Goal: Task Accomplishment & Management: Manage account settings

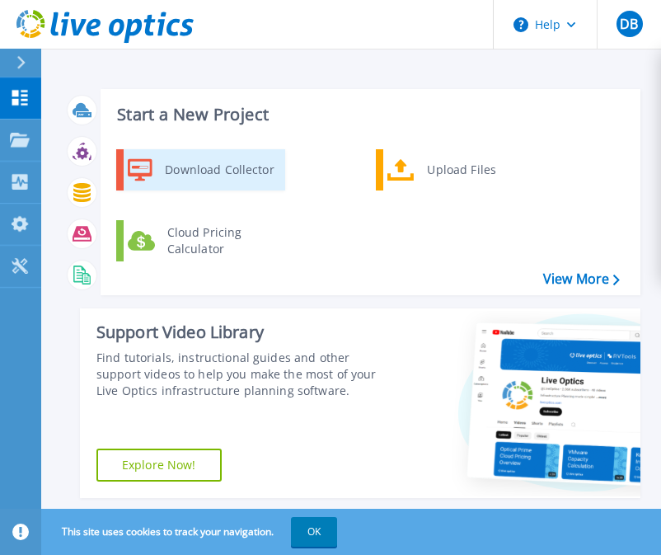
click at [238, 163] on div "Download Collector" at bounding box center [219, 169] width 124 height 33
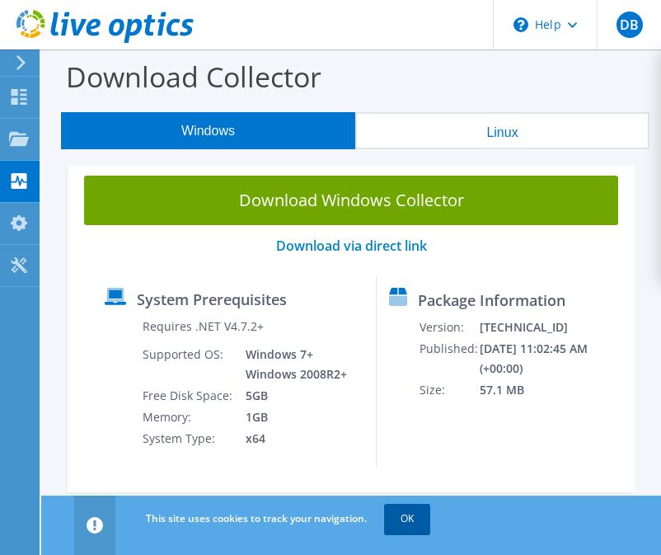
click at [412, 512] on link "OK" at bounding box center [407, 518] width 46 height 30
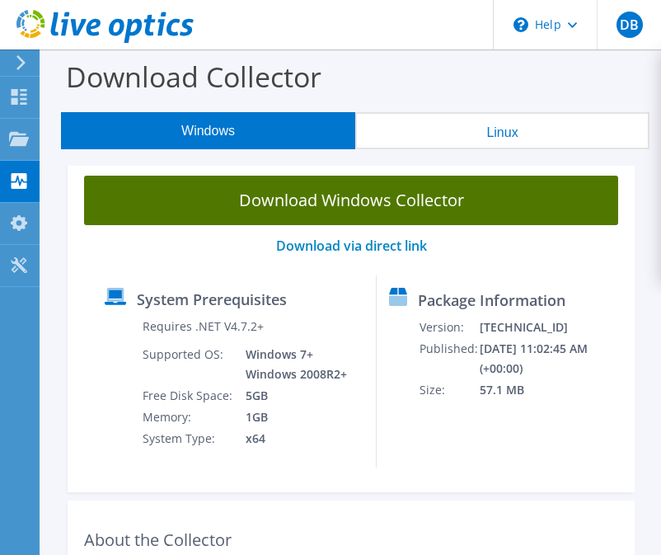
click at [308, 201] on link "Download Windows Collector" at bounding box center [351, 200] width 534 height 49
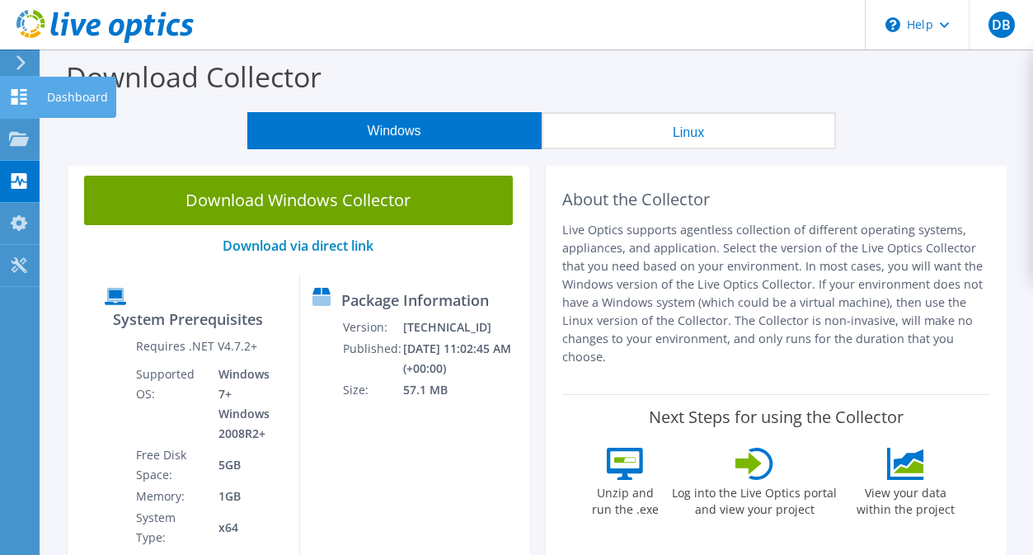
click at [19, 94] on icon at bounding box center [19, 97] width 20 height 16
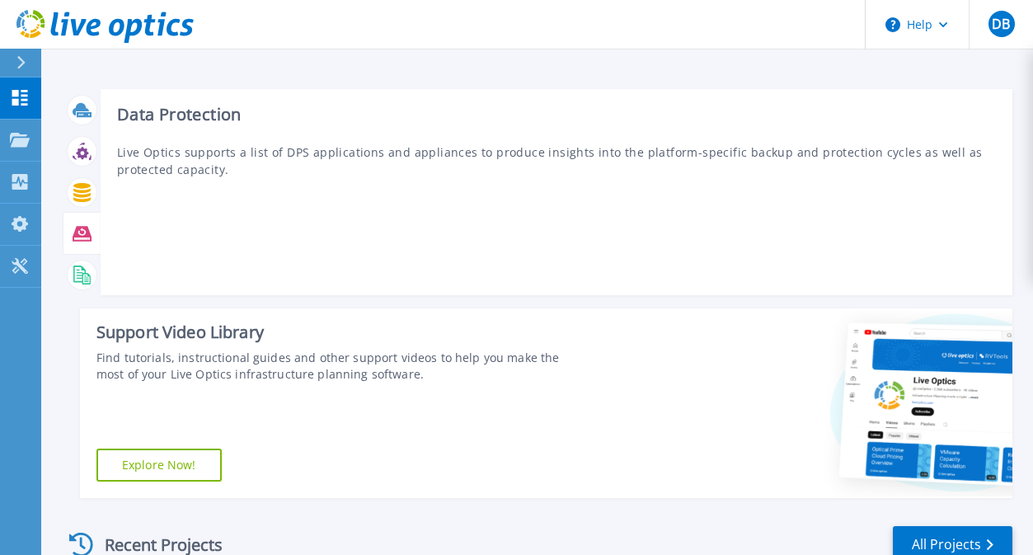
click at [83, 233] on icon at bounding box center [82, 233] width 19 height 15
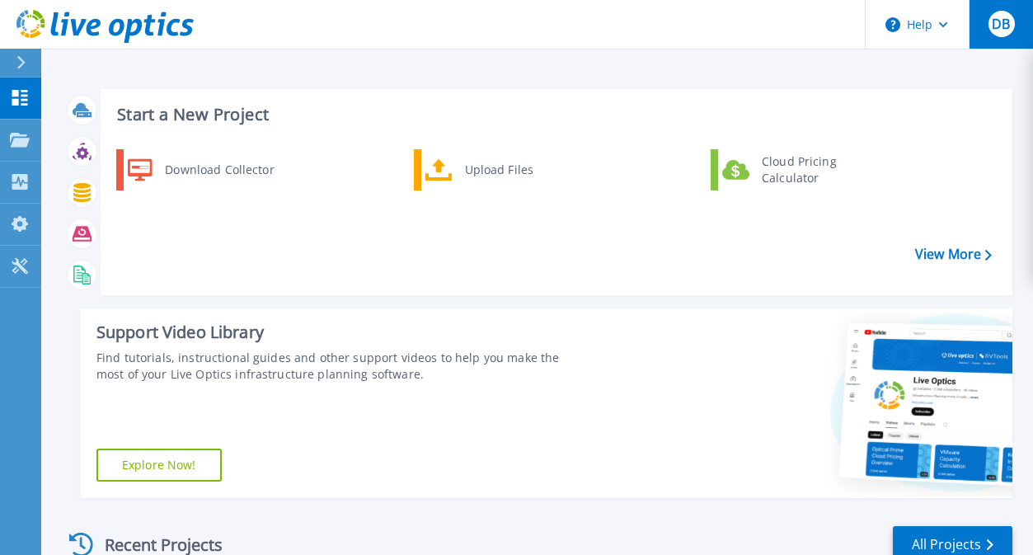
click at [1009, 28] on span "DB" at bounding box center [1000, 23] width 18 height 13
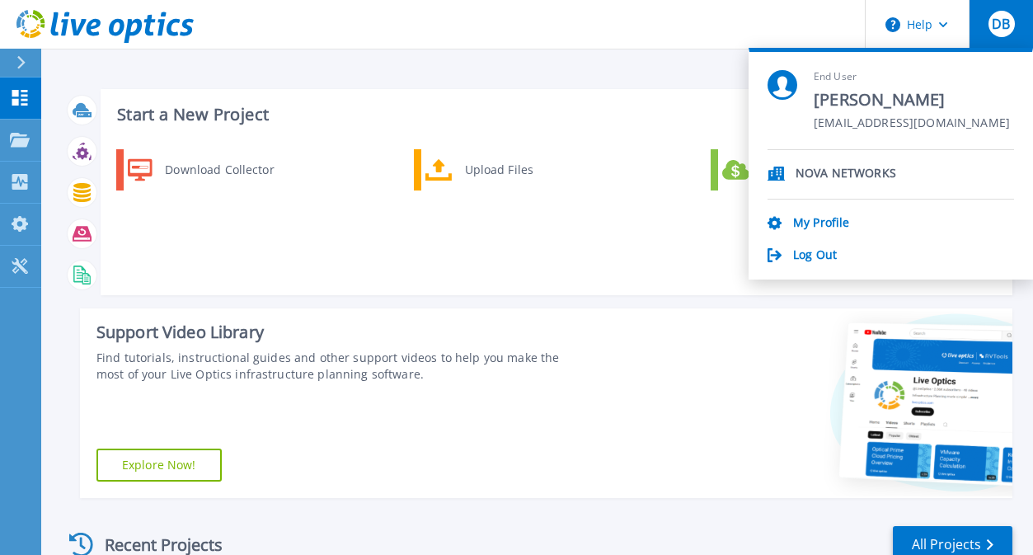
click at [869, 178] on p "NOVA NETWORKS" at bounding box center [845, 174] width 101 height 16
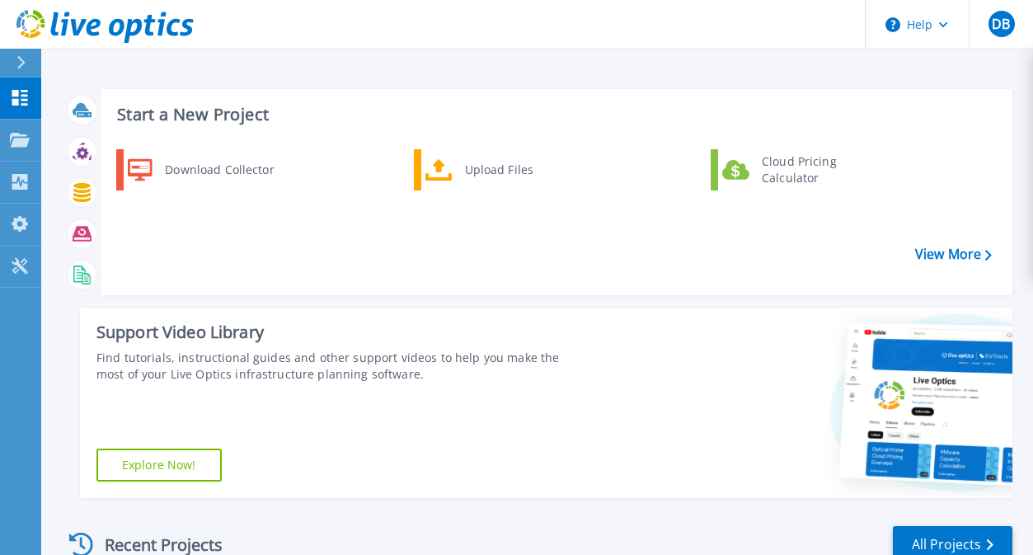
click at [548, 269] on div "Download Collector Upload Files Cloud Pricing Calculator" at bounding box center [554, 216] width 900 height 142
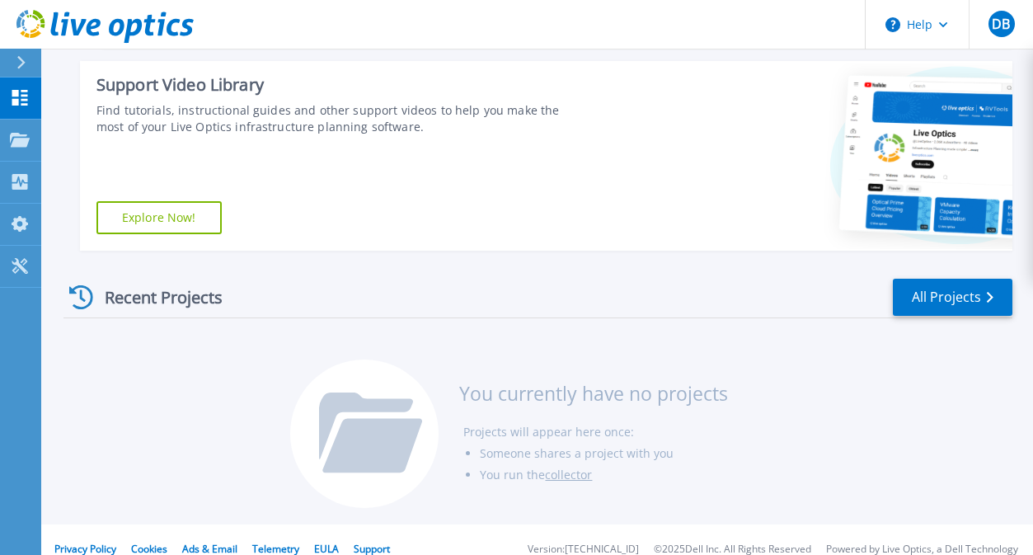
scroll to position [266, 0]
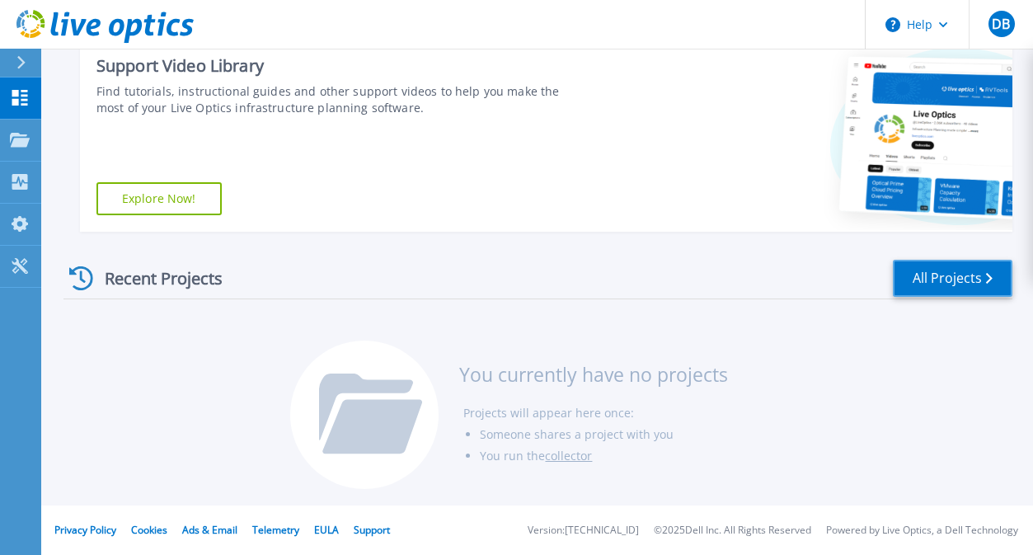
click at [959, 277] on link "All Projects" at bounding box center [951, 278] width 119 height 37
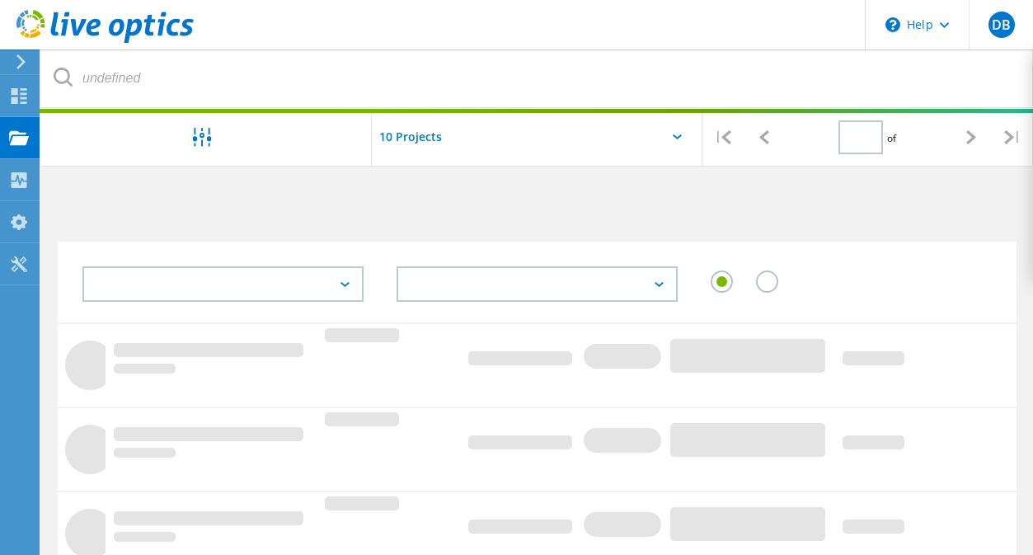
type input "1"
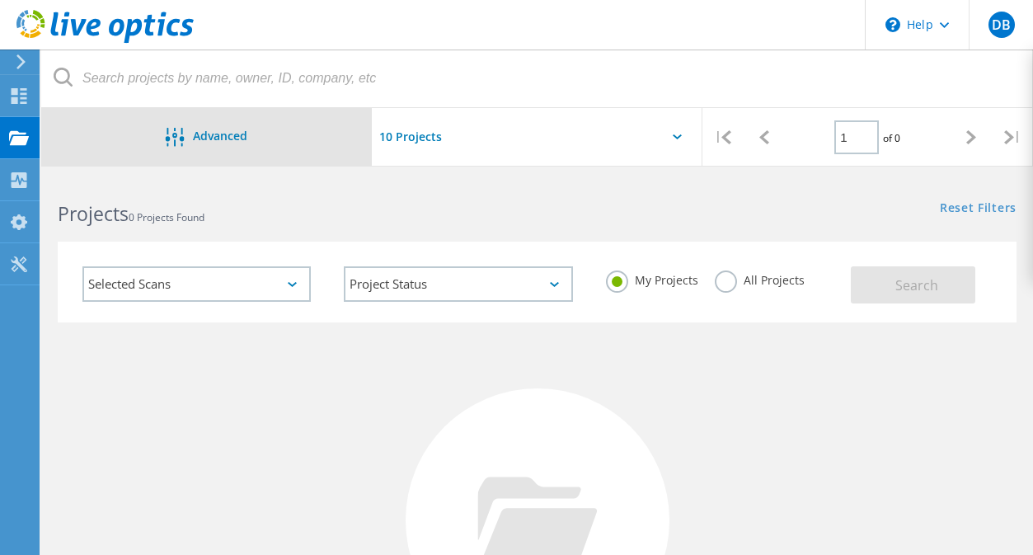
click at [242, 124] on div "Advanced" at bounding box center [206, 137] width 330 height 58
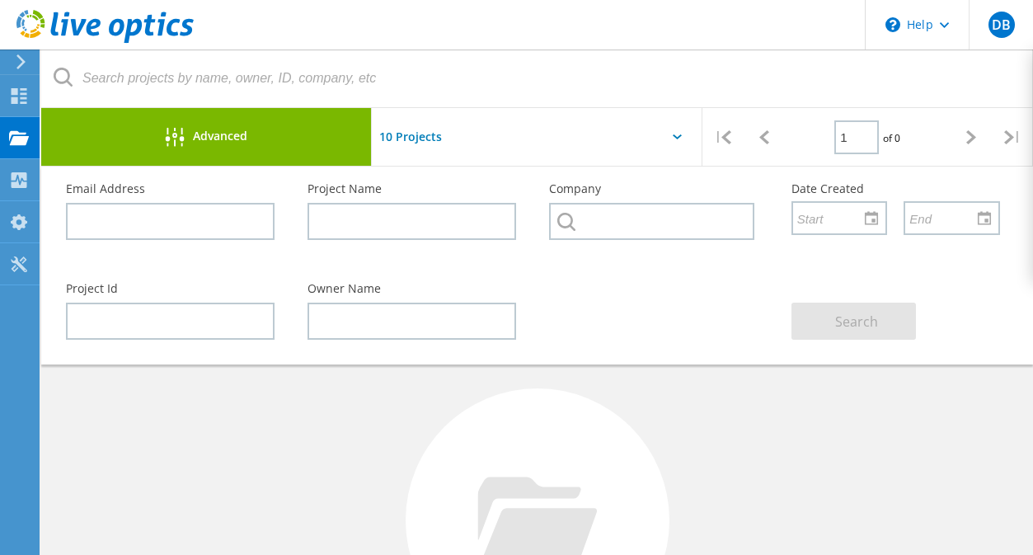
click at [724, 442] on div "No Projects Found Try refining your search." at bounding box center [537, 535] width 958 height 426
click at [296, 129] on div "Advanced" at bounding box center [206, 138] width 330 height 21
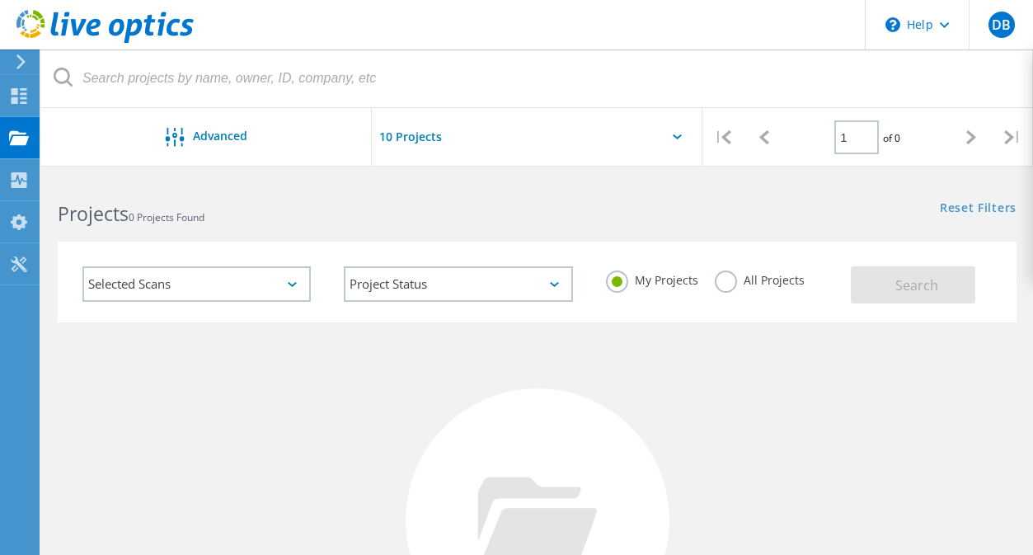
click at [306, 279] on div "Selected Scans" at bounding box center [196, 283] width 228 height 35
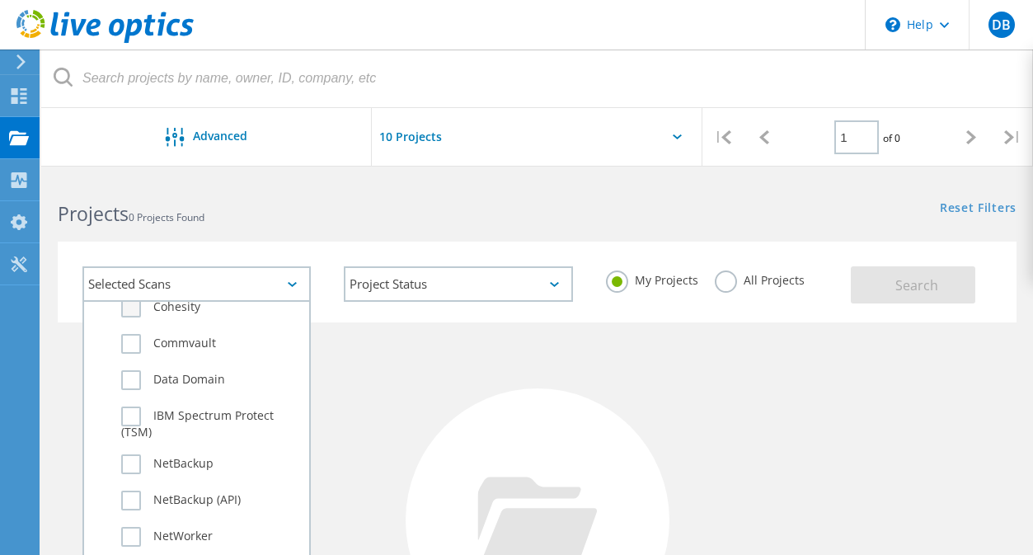
scroll to position [906, 0]
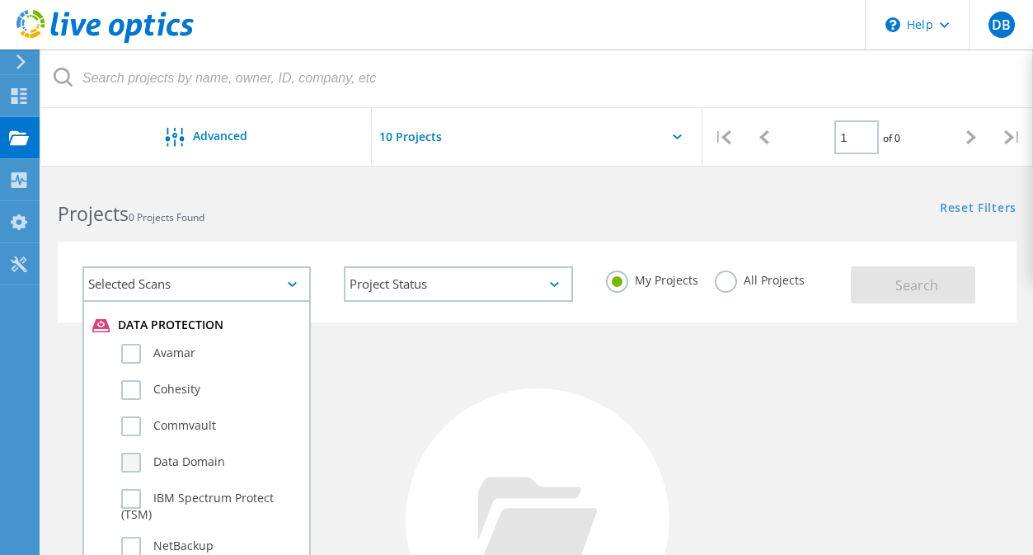
click at [133, 462] on label "Data Domain" at bounding box center [211, 462] width 180 height 20
click at [0, 0] on input "Data Domain" at bounding box center [0, 0] width 0 height 0
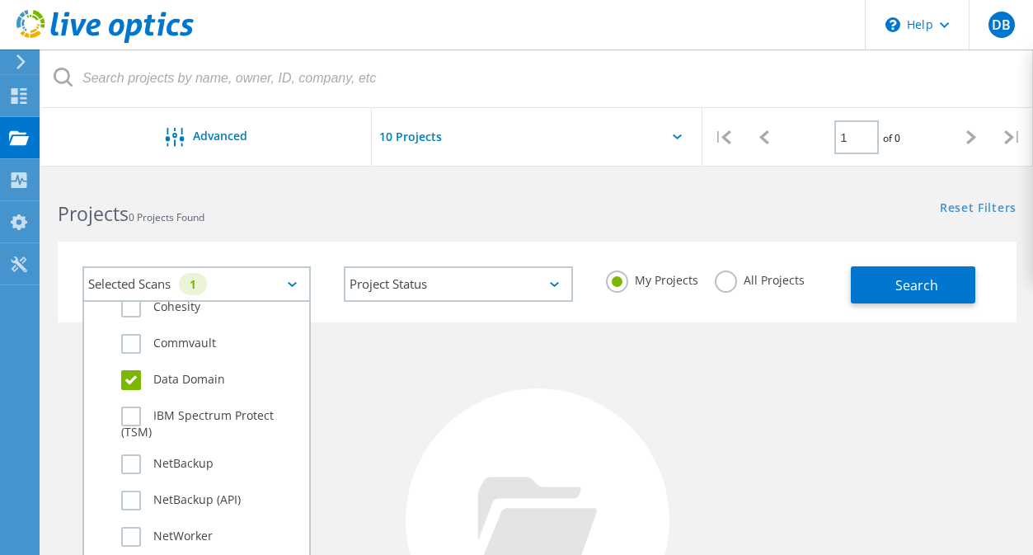
scroll to position [1071, 0]
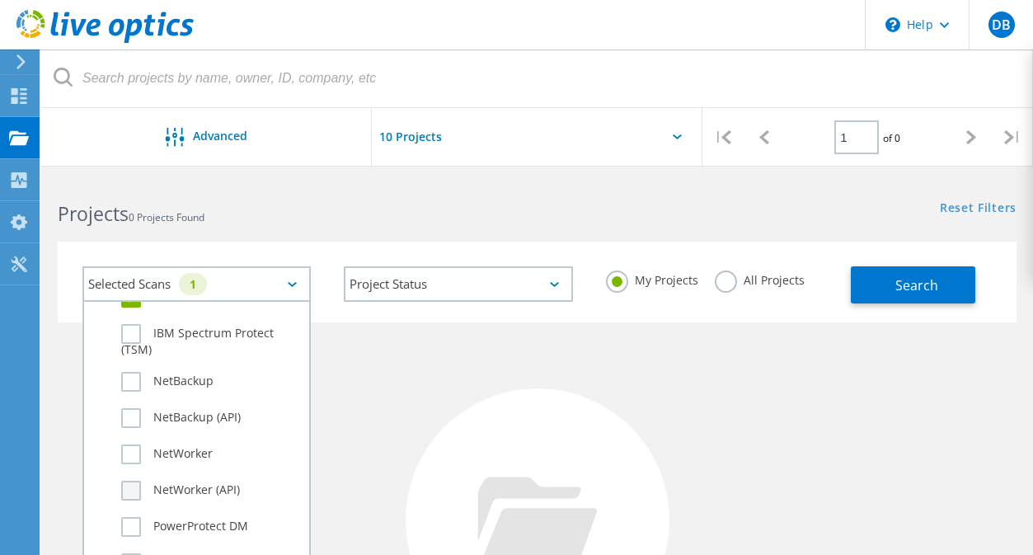
click at [121, 483] on label "NetWorker (API)" at bounding box center [211, 490] width 180 height 20
click at [0, 0] on input "NetWorker (API)" at bounding box center [0, 0] width 0 height 0
click at [127, 455] on label "NetWorker" at bounding box center [211, 454] width 180 height 20
click at [0, 0] on input "NetWorker" at bounding box center [0, 0] width 0 height 0
click at [605, 393] on div "No Projects Found Try refining your search." at bounding box center [537, 535] width 958 height 426
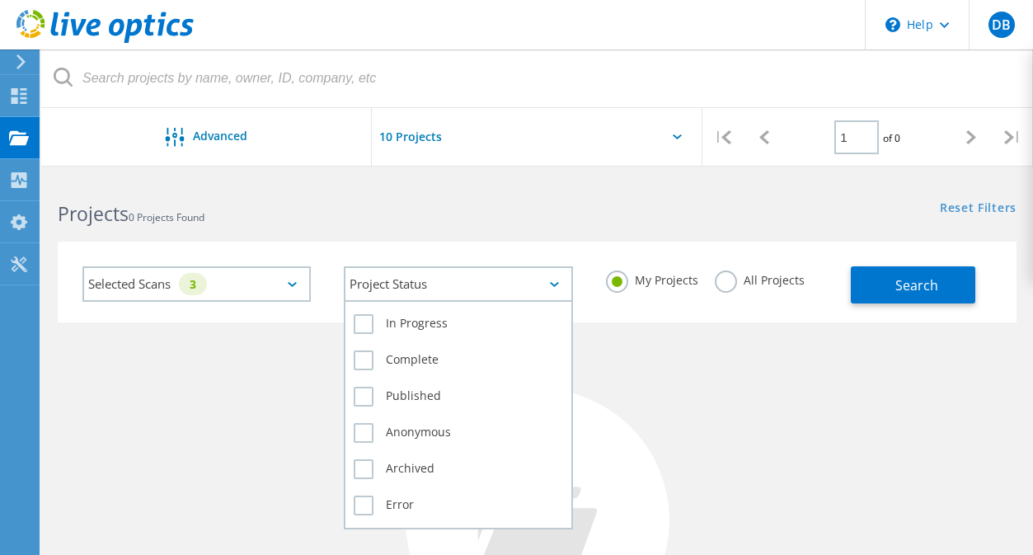
click at [554, 271] on div "Project Status" at bounding box center [458, 283] width 228 height 35
click at [365, 317] on label "In Progress" at bounding box center [458, 324] width 208 height 20
click at [0, 0] on input "In Progress" at bounding box center [0, 0] width 0 height 0
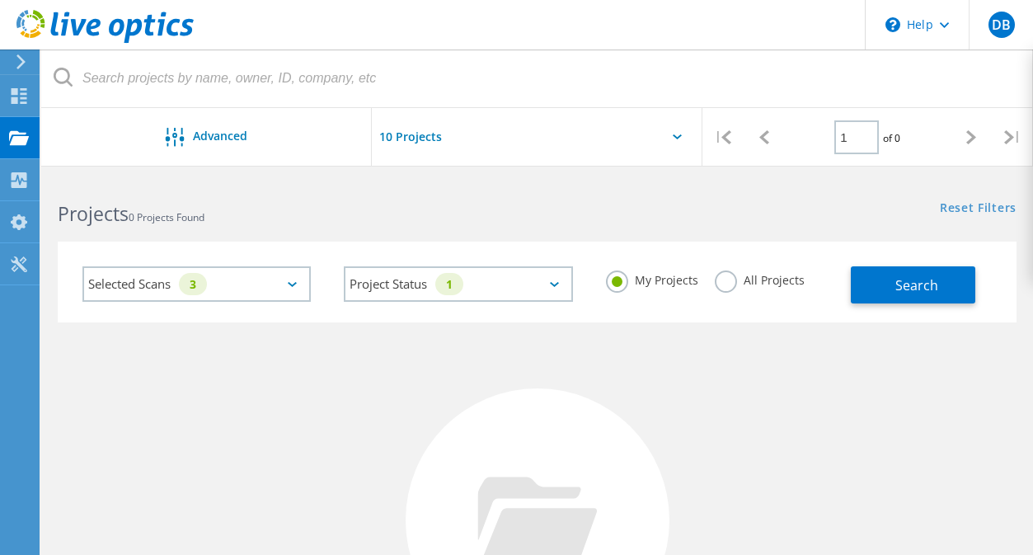
click at [770, 388] on div "No Projects Found Try refining your search." at bounding box center [537, 535] width 958 height 426
click at [921, 293] on span "Search" at bounding box center [916, 285] width 43 height 18
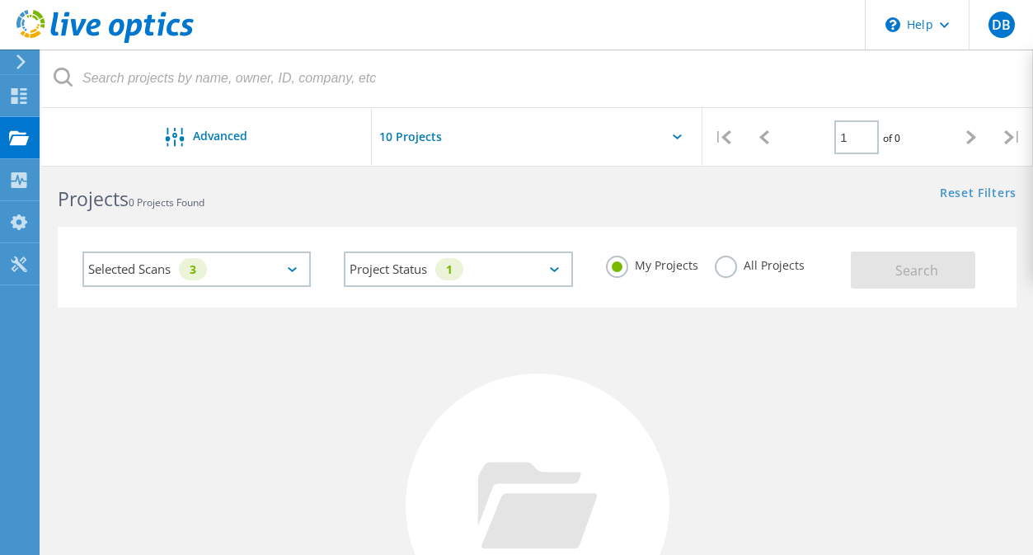
scroll to position [0, 0]
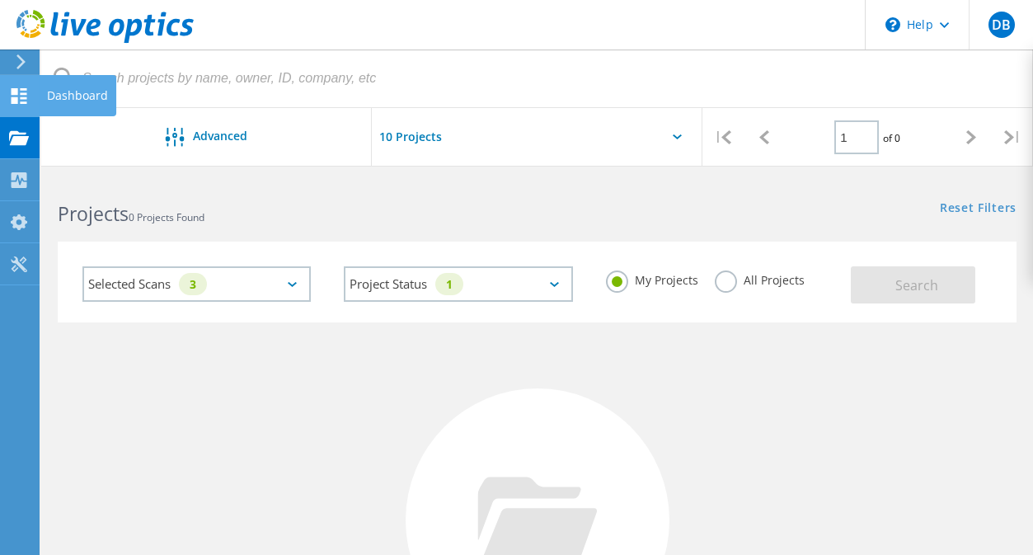
click at [10, 89] on icon at bounding box center [19, 96] width 20 height 16
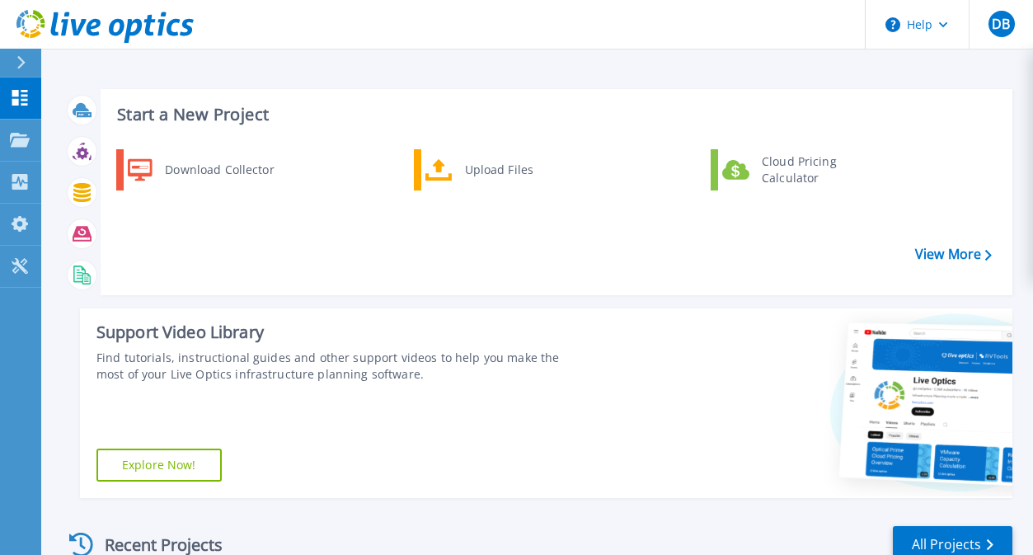
click at [489, 262] on div "Download Collector Upload Files Cloud Pricing Calculator" at bounding box center [554, 216] width 900 height 142
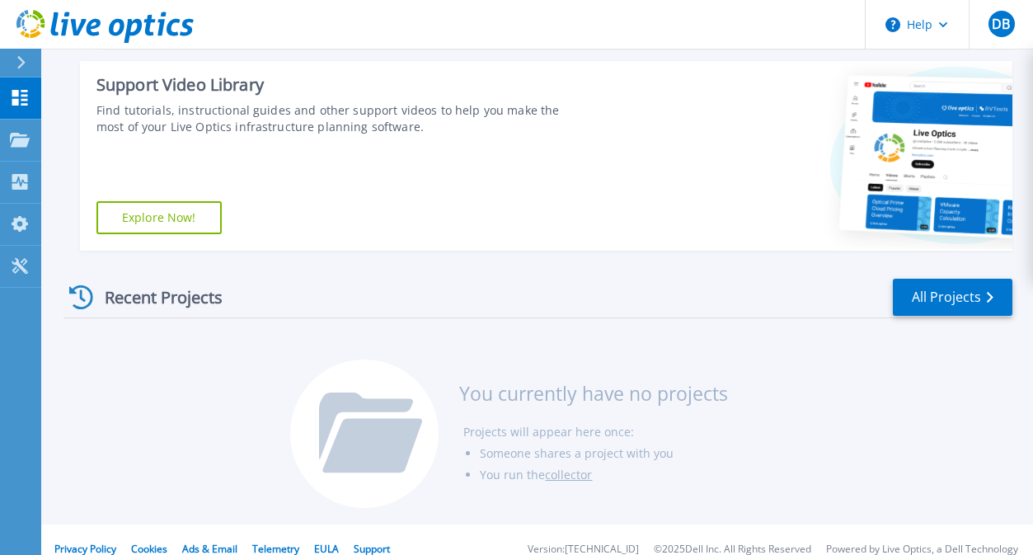
scroll to position [266, 0]
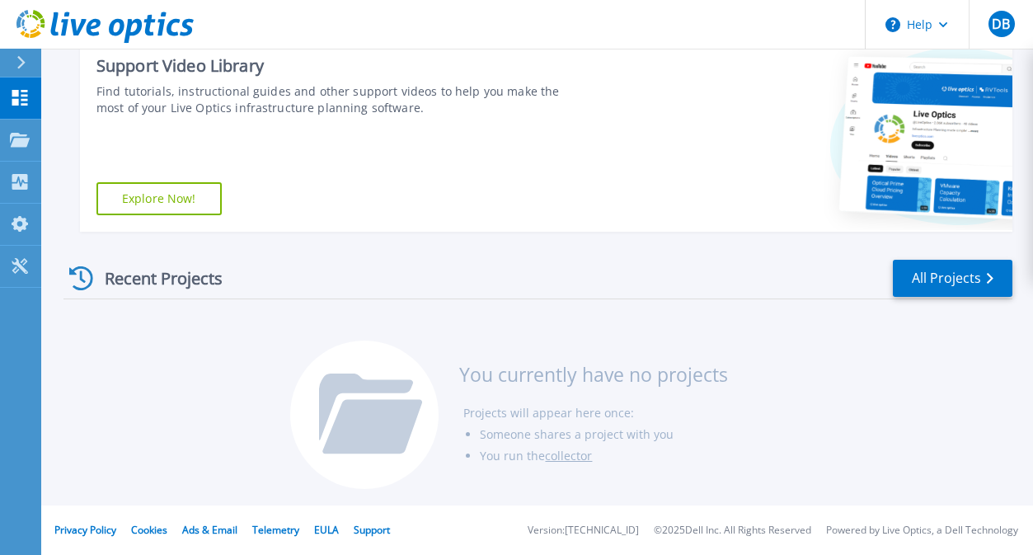
click at [570, 458] on link "collector" at bounding box center [568, 455] width 47 height 16
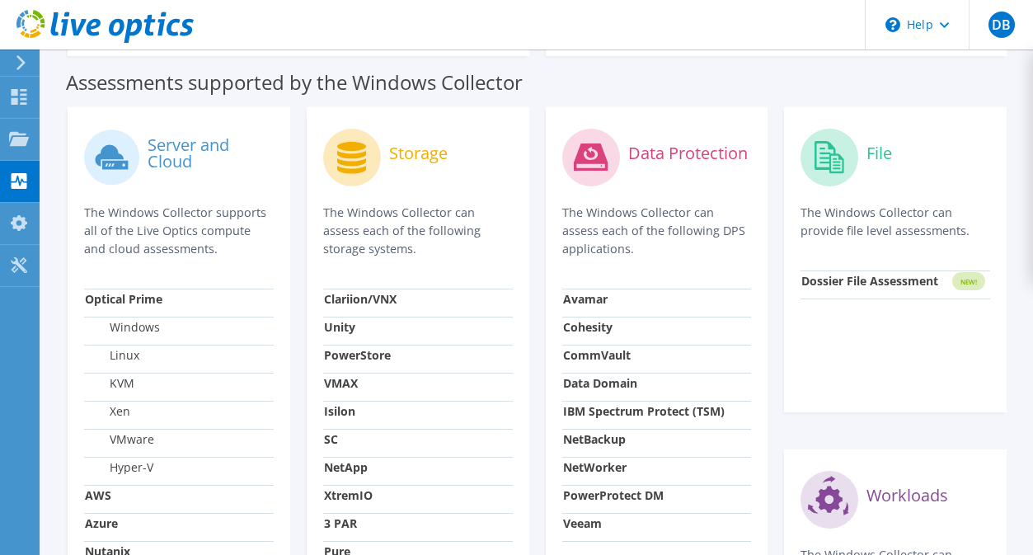
scroll to position [782, 0]
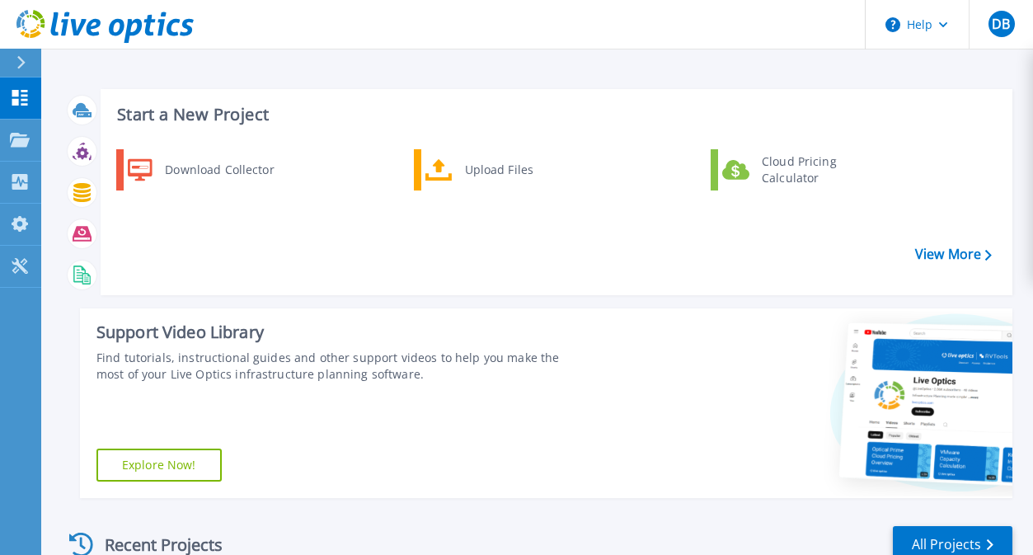
click at [22, 64] on icon at bounding box center [21, 62] width 8 height 13
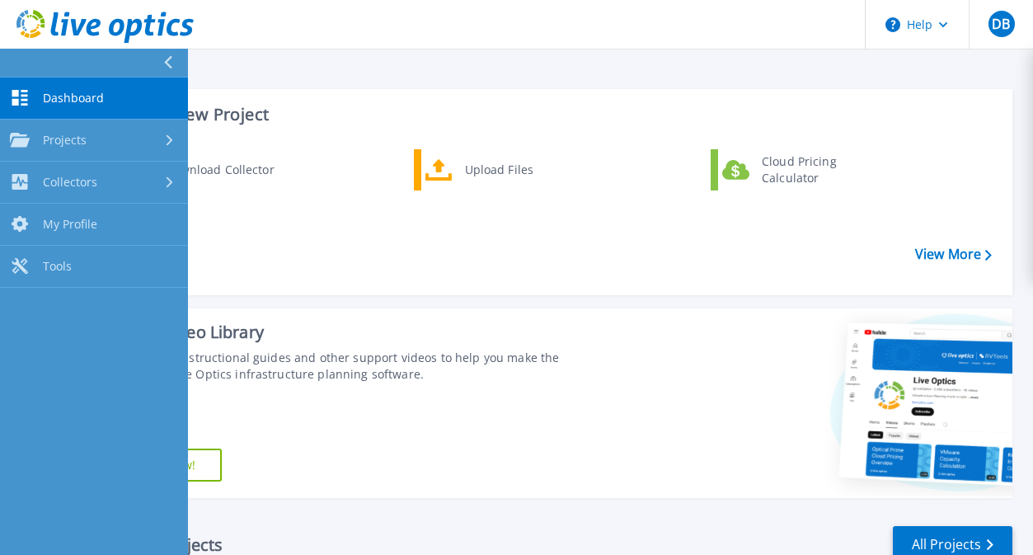
click at [574, 28] on header "Help DB End User David Bai dbai@novanetworks.com NOVA NETWORKS My Profile Log O…" at bounding box center [516, 24] width 1033 height 49
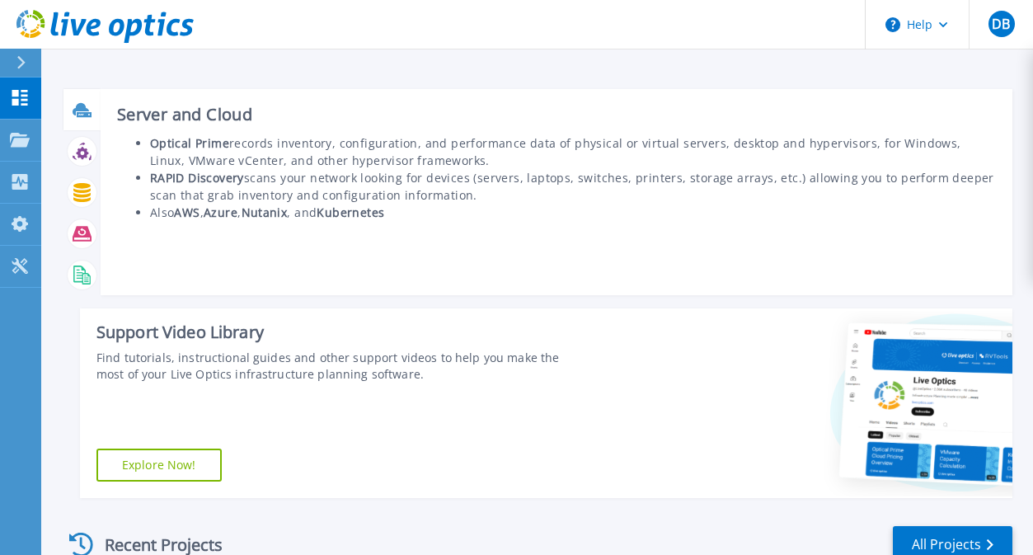
click at [88, 101] on icon at bounding box center [82, 110] width 19 height 19
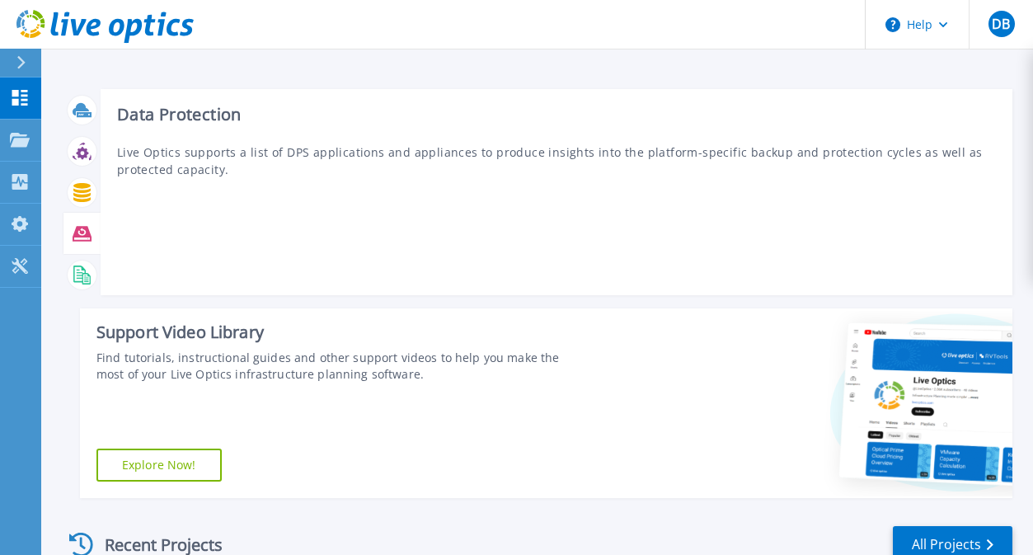
click at [577, 220] on div "Data Protection Live Optics supports a list of DPS applications and appliances …" at bounding box center [556, 192] width 911 height 206
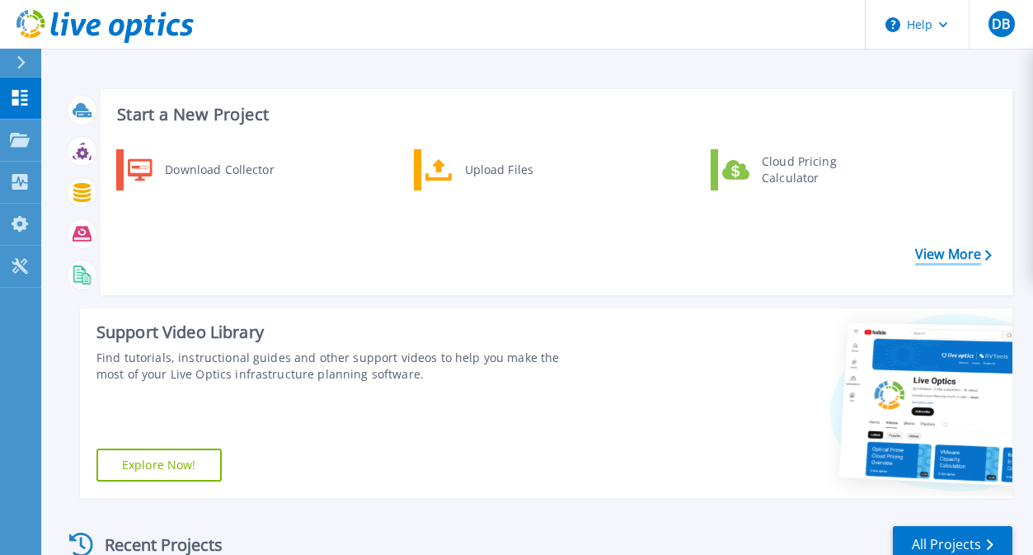
click at [958, 246] on link "View More" at bounding box center [953, 254] width 77 height 16
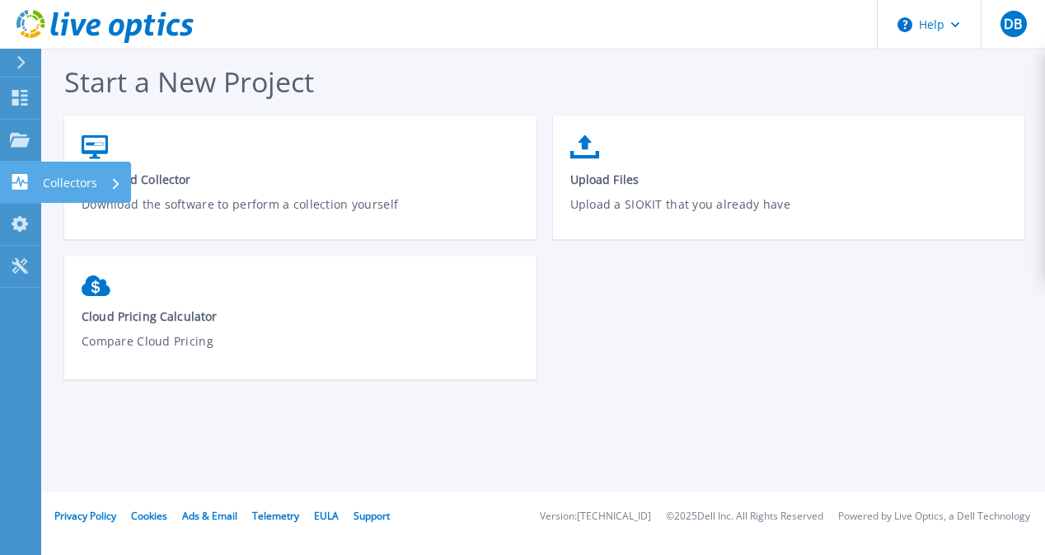
click at [82, 176] on p "Collectors" at bounding box center [70, 183] width 54 height 43
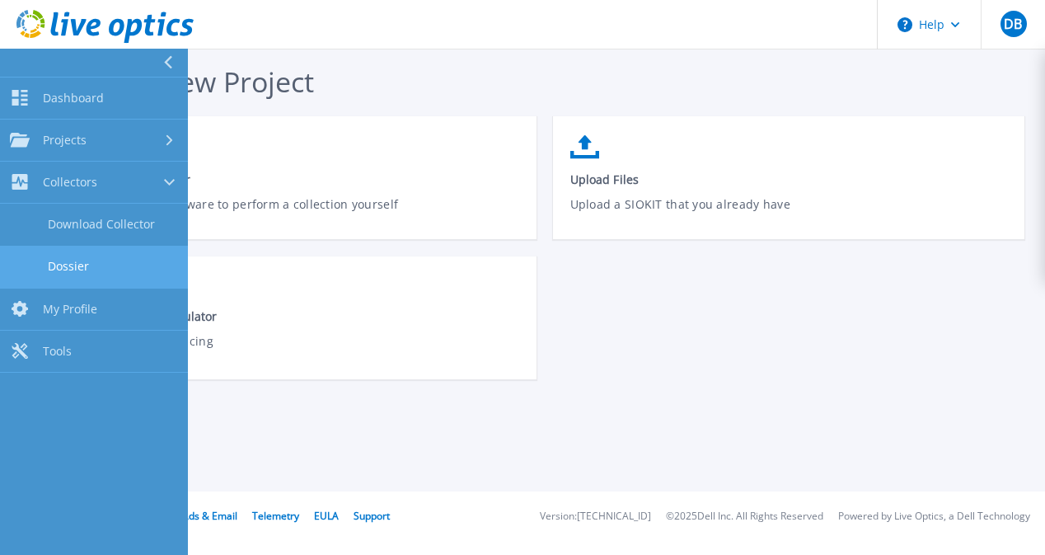
click at [151, 268] on link "Dossier" at bounding box center [94, 267] width 188 height 42
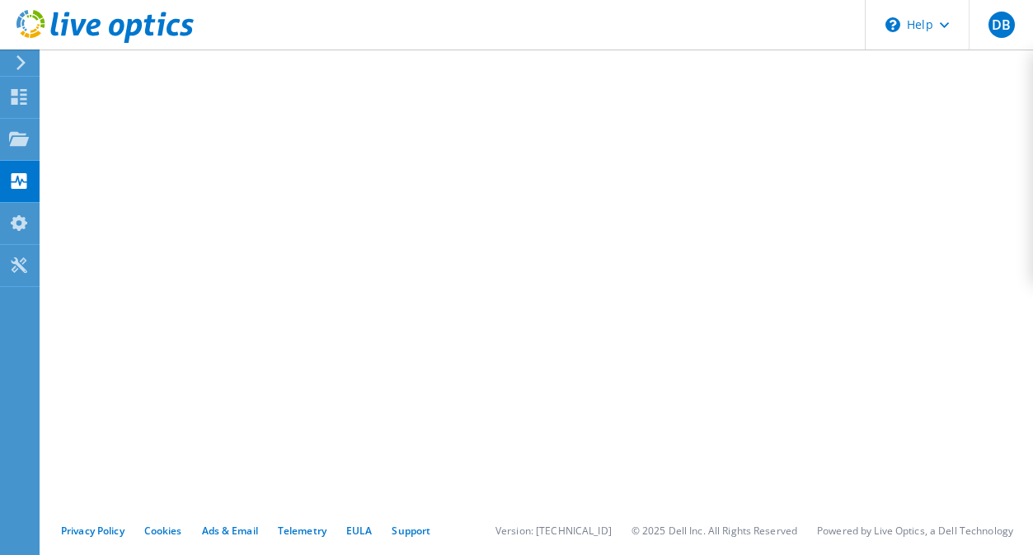
click at [508, 527] on div "Privacy Policy Cookies Ads & Email Telemetry [GEOGRAPHIC_DATA] Support Version:…" at bounding box center [536, 529] width 991 height 49
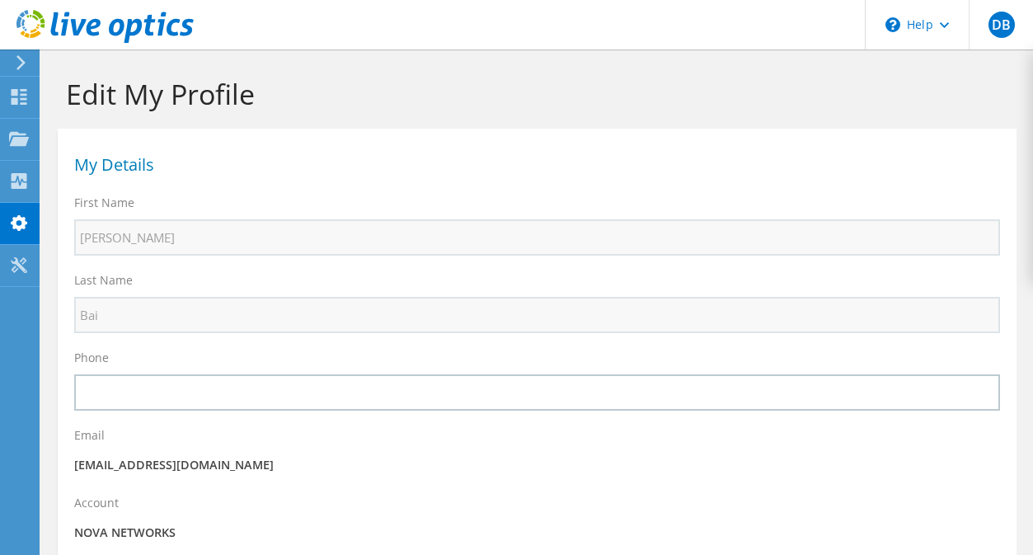
select select "37"
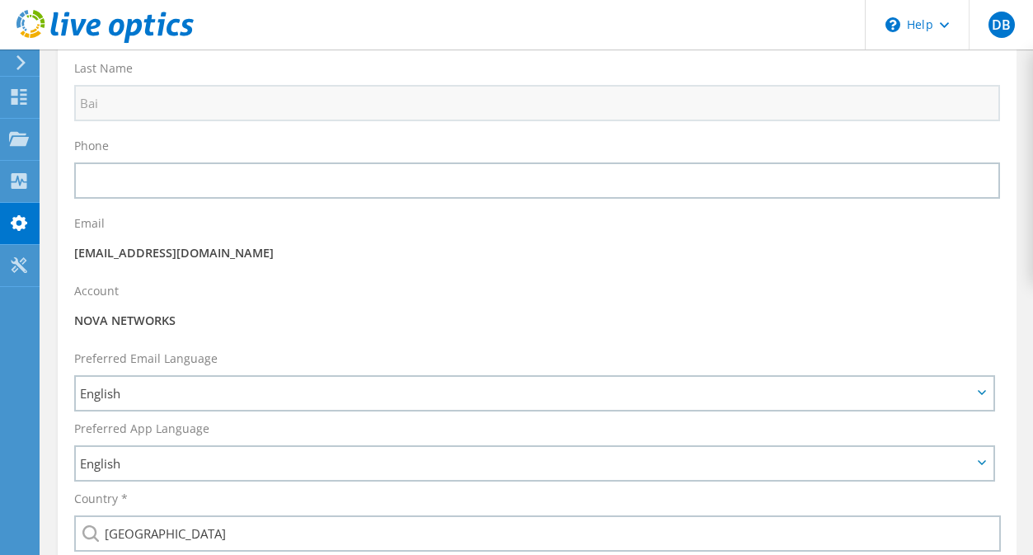
scroll to position [129, 0]
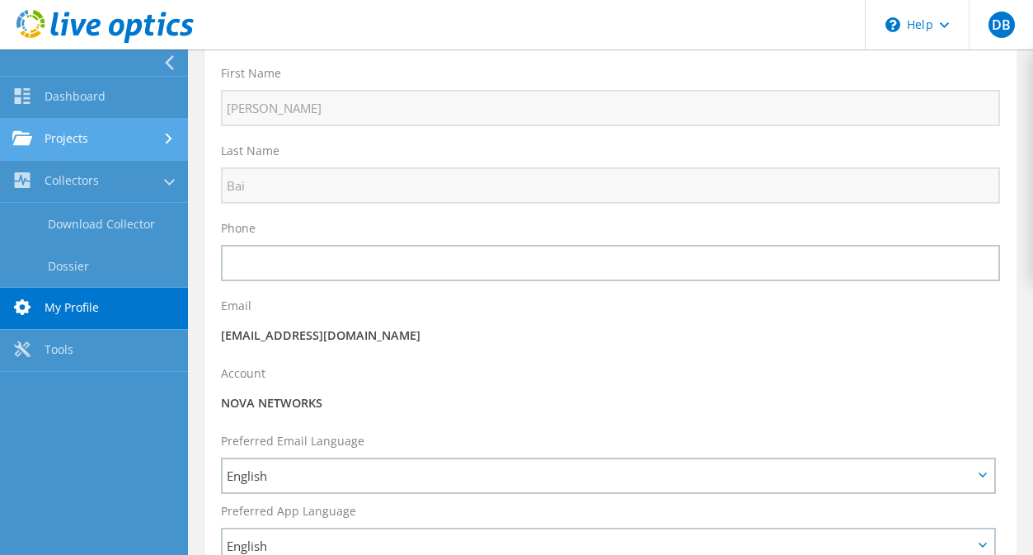
click at [101, 130] on link "Projects" at bounding box center [94, 140] width 188 height 42
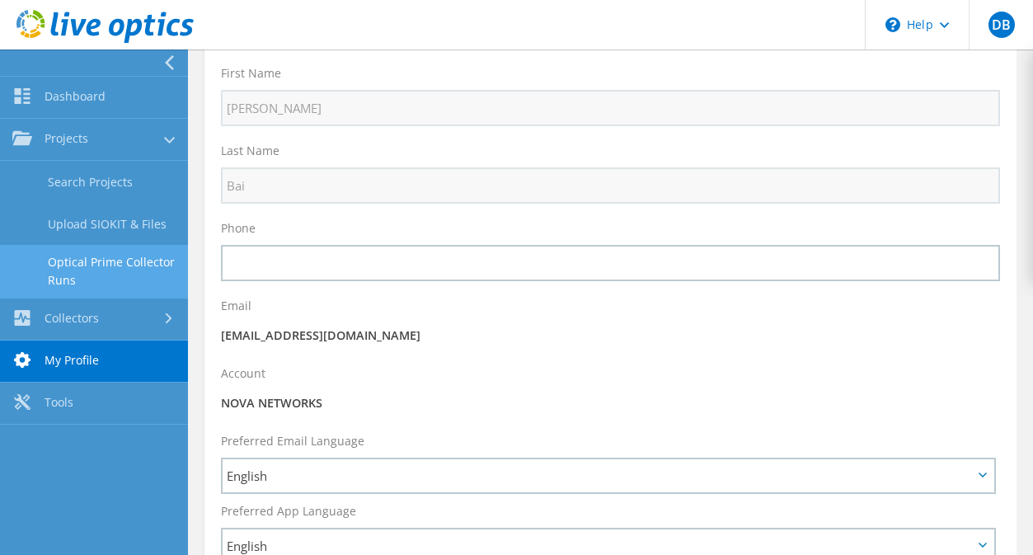
click at [152, 265] on link "Optical Prime Collector Runs" at bounding box center [94, 271] width 188 height 53
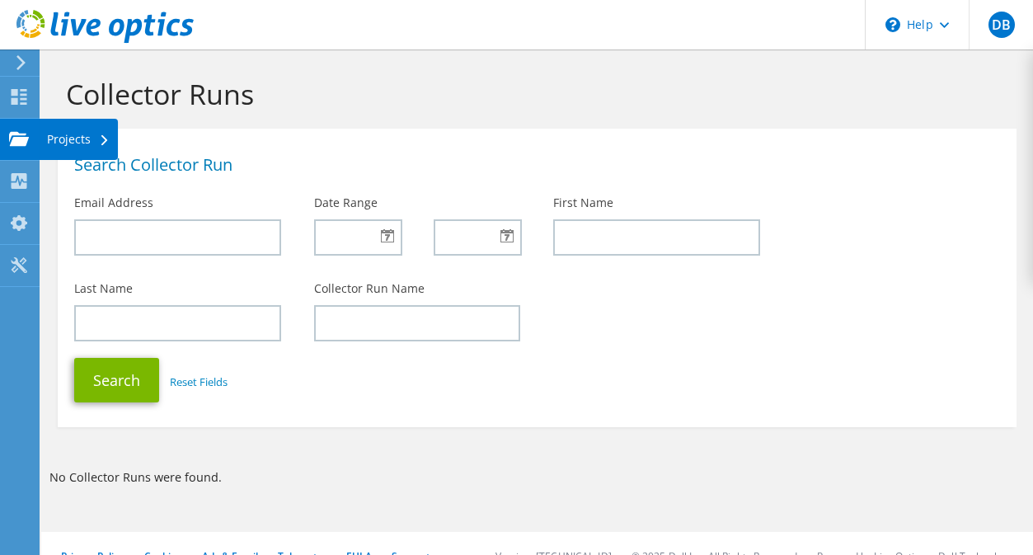
click at [21, 143] on use at bounding box center [19, 138] width 20 height 14
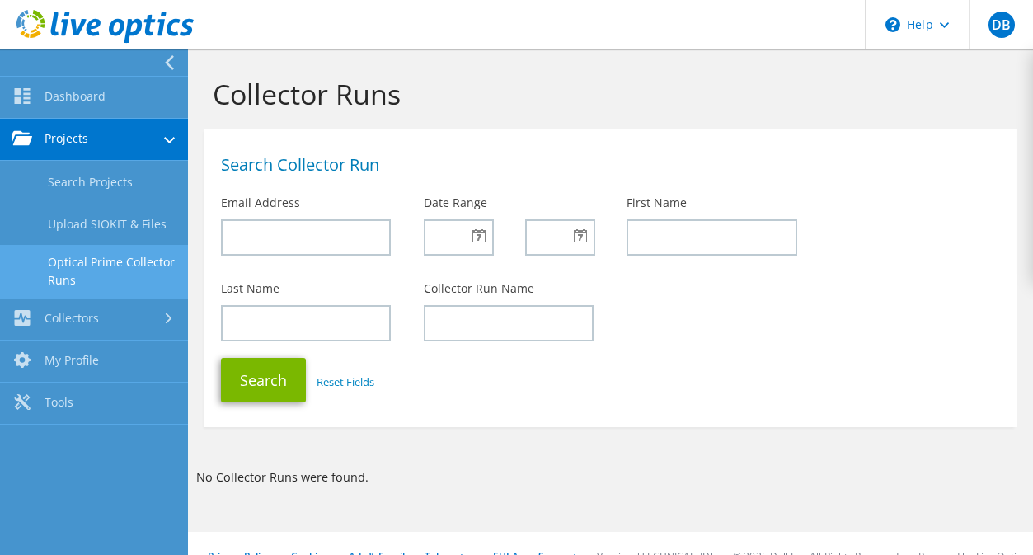
click at [934, 191] on div "Search Collector Run Email Address Date Range First Name" at bounding box center [610, 204] width 812 height 135
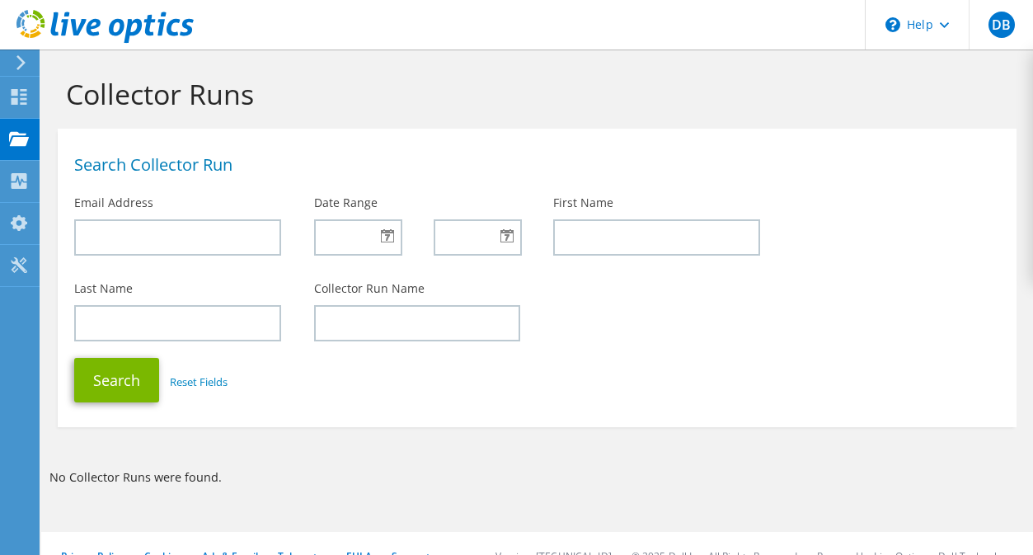
click at [12, 90] on use at bounding box center [20, 97] width 16 height 16
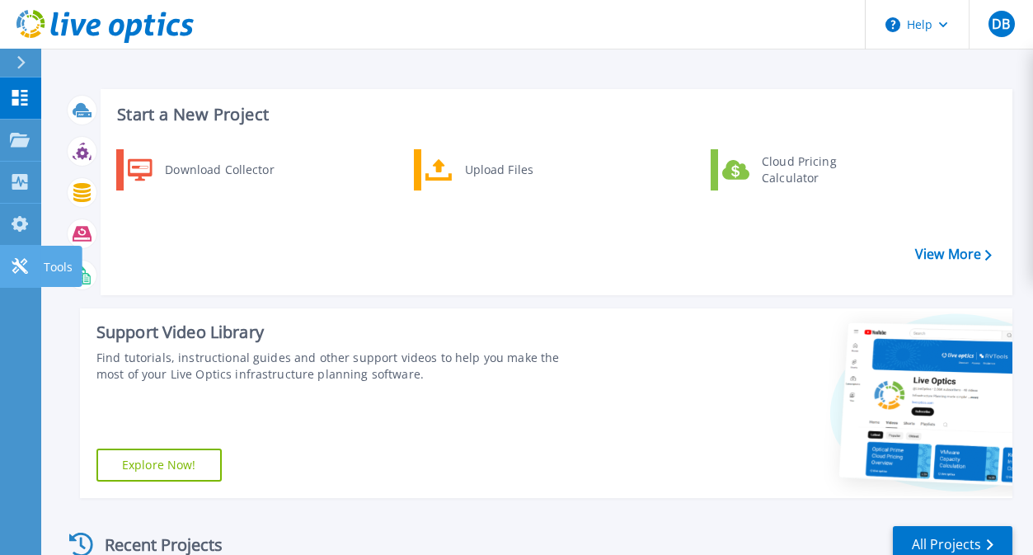
click at [16, 260] on icon at bounding box center [20, 266] width 20 height 16
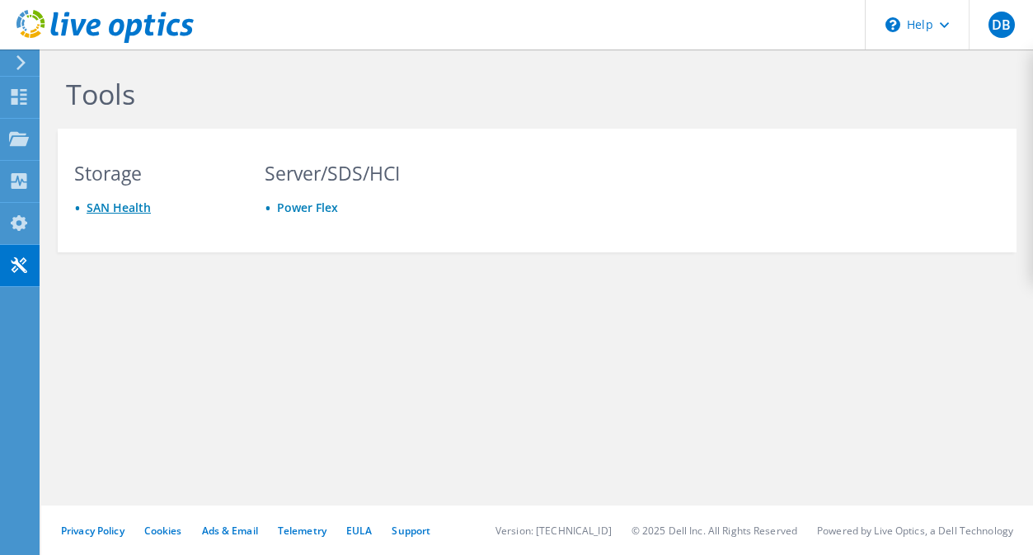
click at [134, 202] on link "SAN Health" at bounding box center [119, 207] width 64 height 16
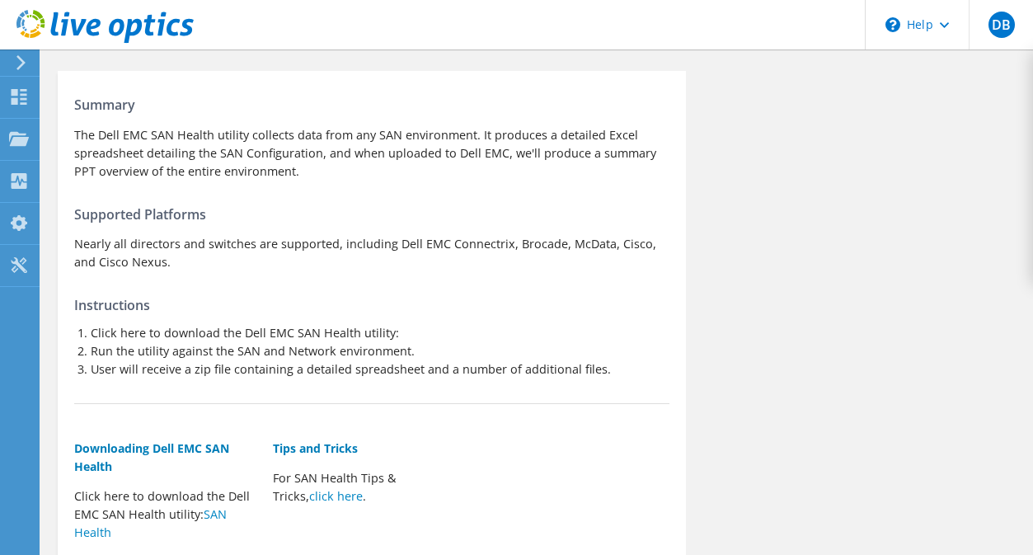
scroll to position [165, 0]
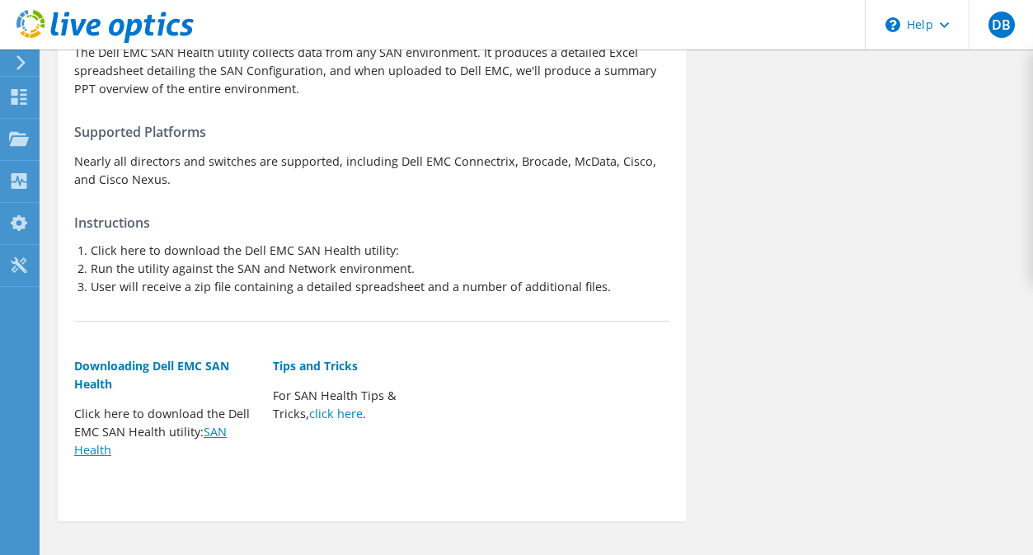
click at [222, 429] on link "SAN Health" at bounding box center [150, 441] width 152 height 34
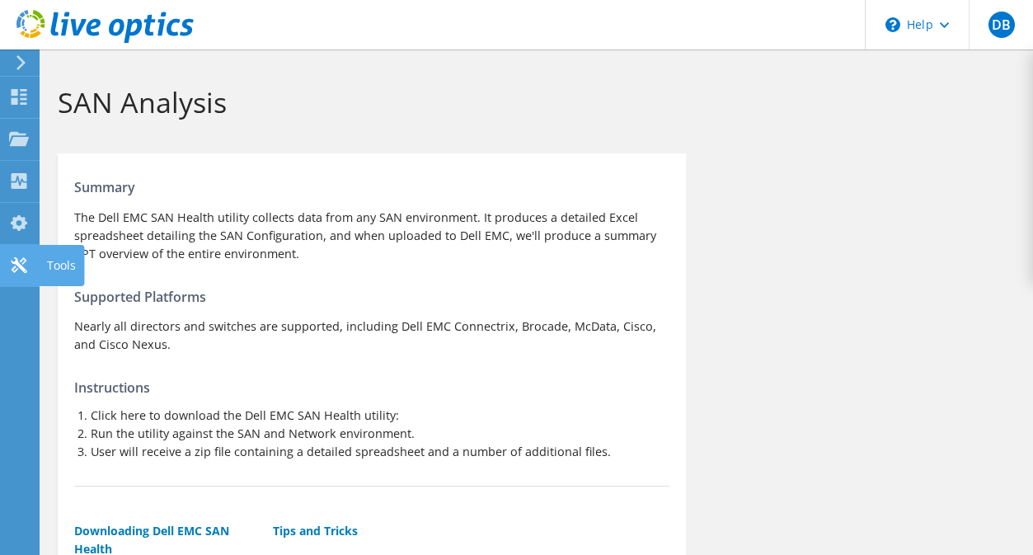
click at [50, 266] on div "Tools" at bounding box center [61, 265] width 45 height 41
